Goal: Task Accomplishment & Management: Manage account settings

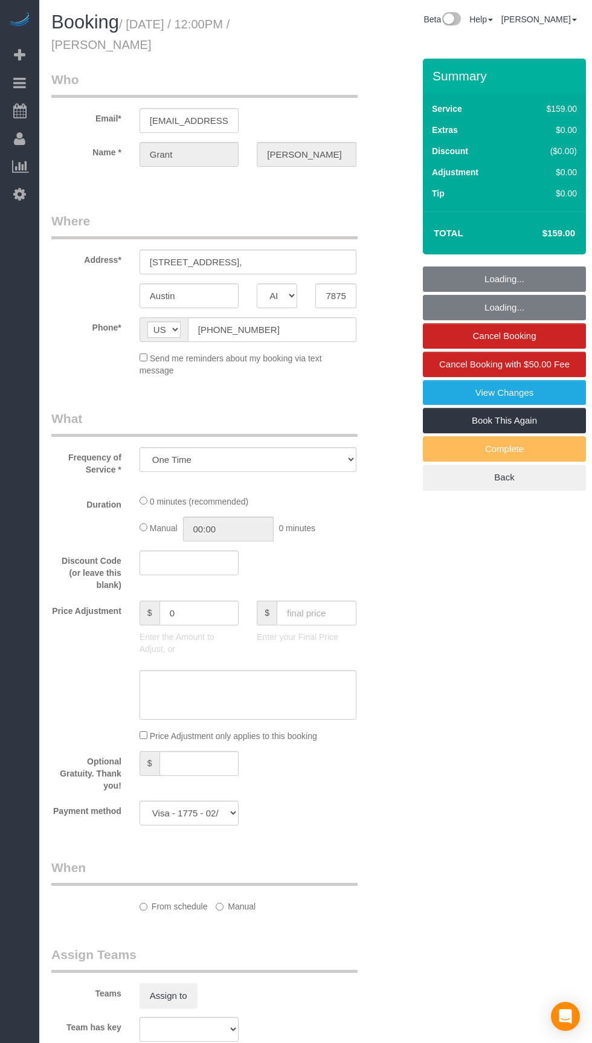
select select "[GEOGRAPHIC_DATA]"
select select "string:fspay-a2978fb8-62ed-4a76-a836-f3087aa2e363"
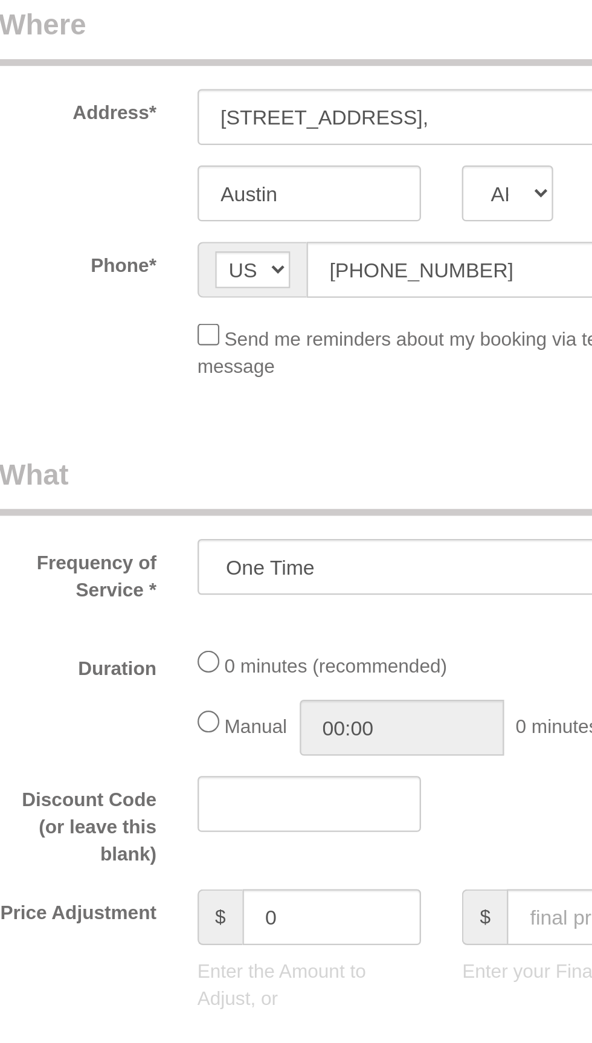
select select "object:6608"
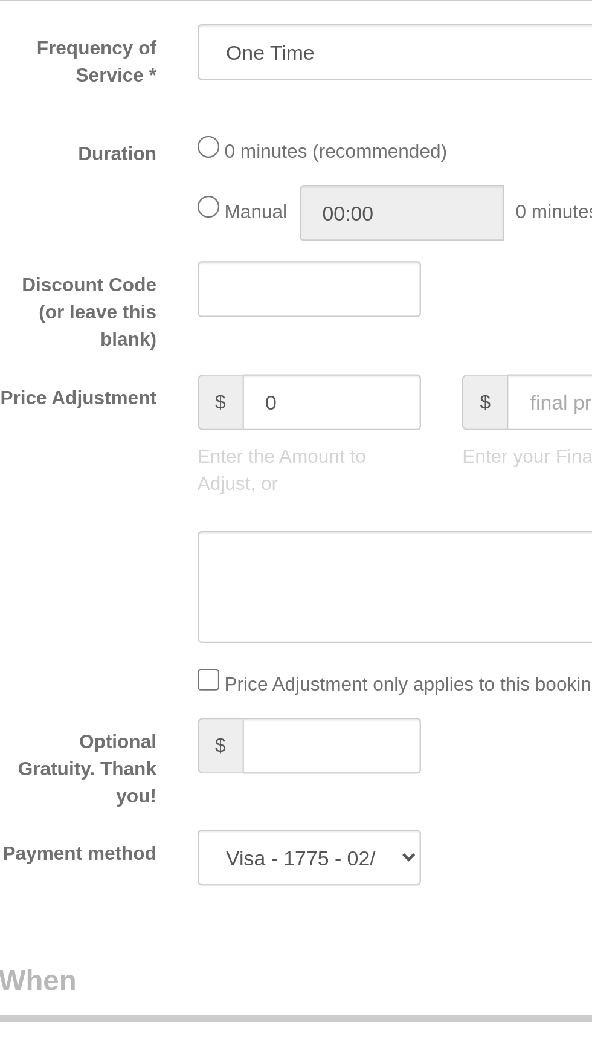
select select "3"
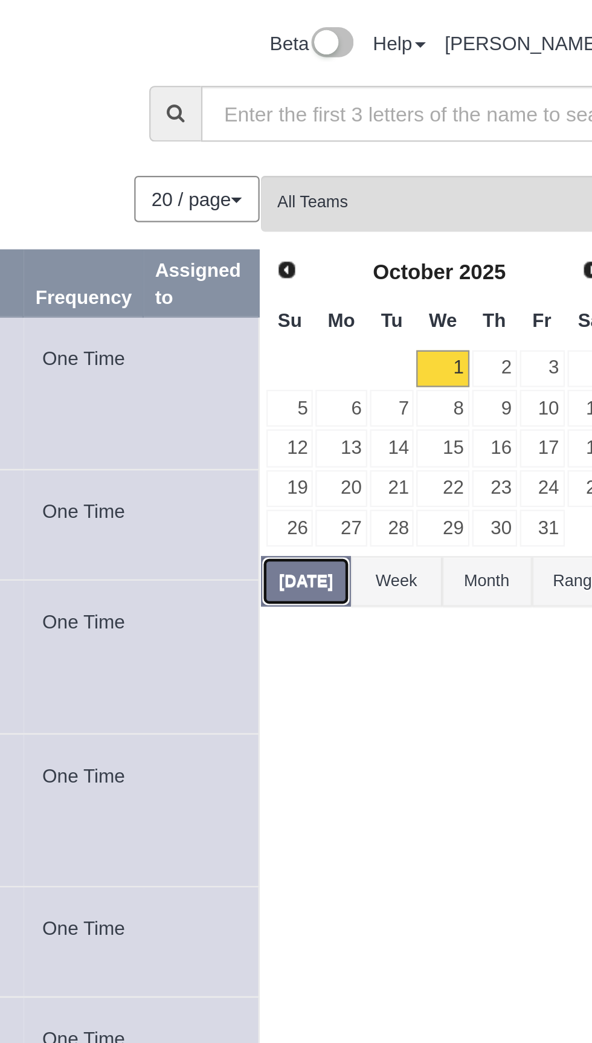
click at [447, 259] on button "[DATE]" at bounding box center [440, 258] width 40 height 22
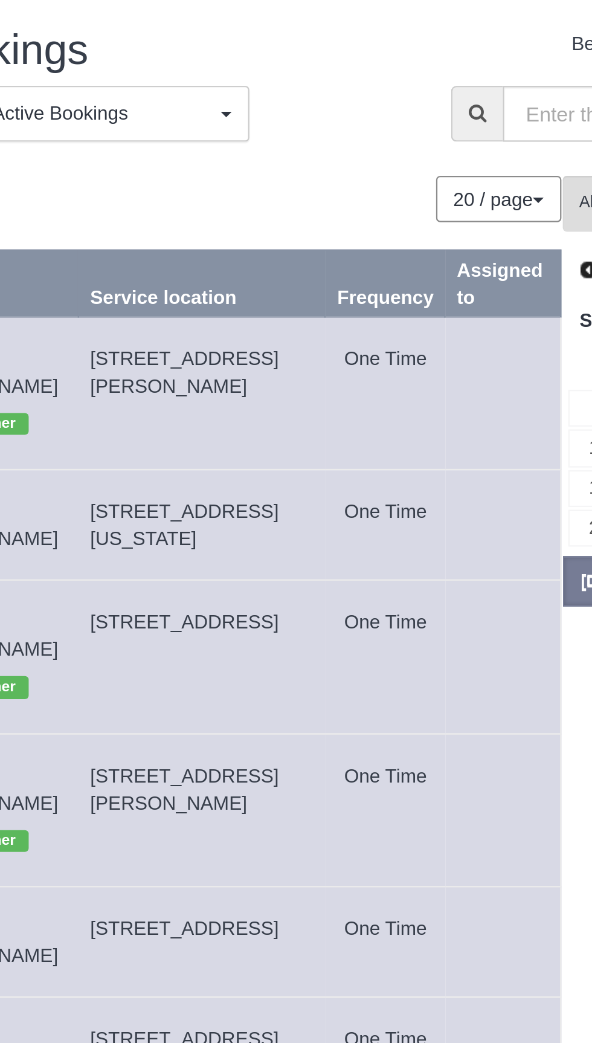
copy span "[STREET_ADDRESS][PERSON_NAME]"
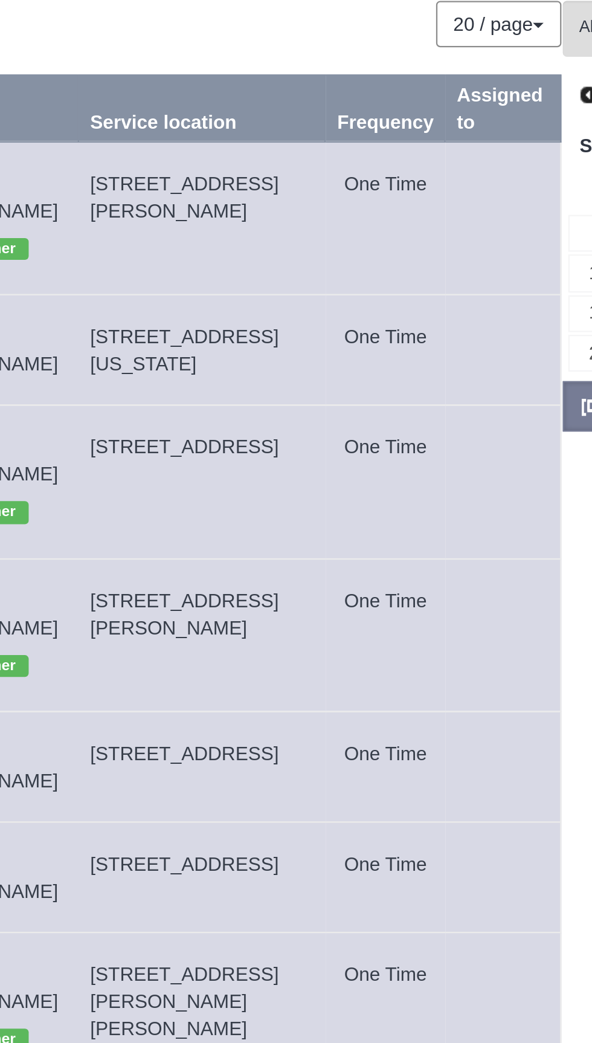
copy span "[STREET_ADDRESS]"
